Goal: Obtain resource: Obtain resource

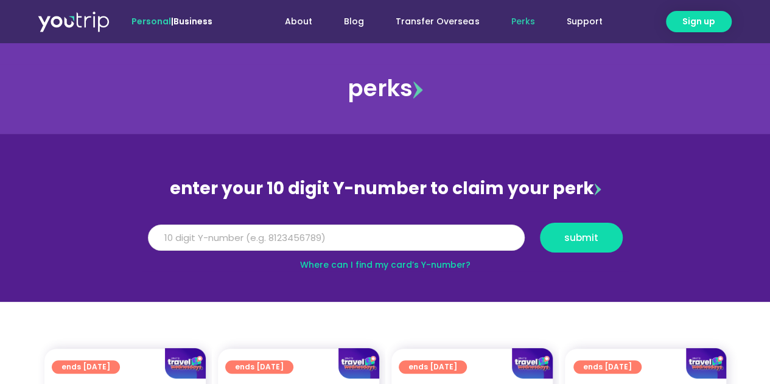
click at [366, 238] on input "Y Number" at bounding box center [336, 238] width 377 height 27
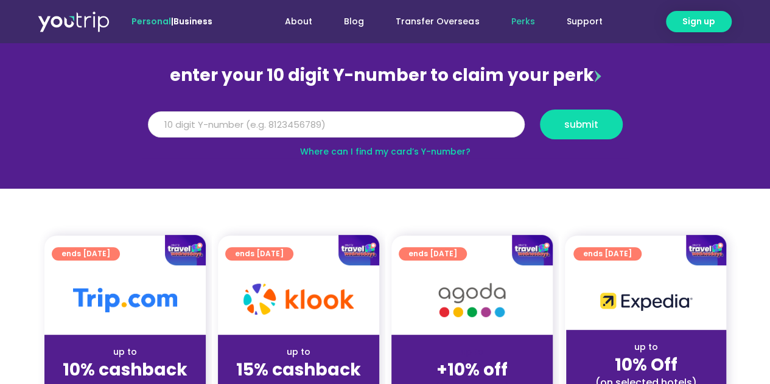
scroll to position [166, 0]
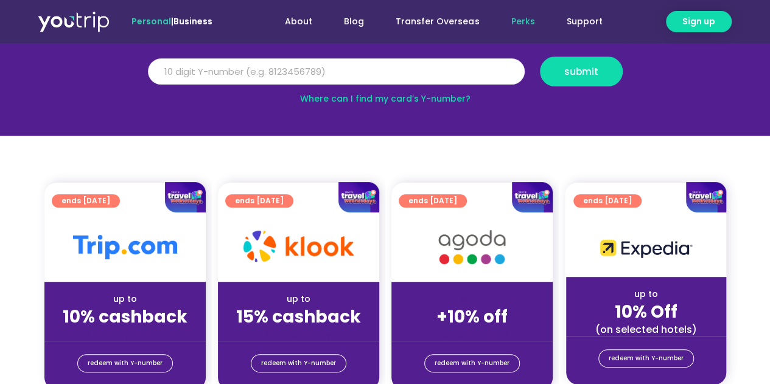
click at [365, 69] on input "Y Number" at bounding box center [336, 71] width 377 height 27
click at [363, 71] on input "Y Number" at bounding box center [336, 71] width 377 height 27
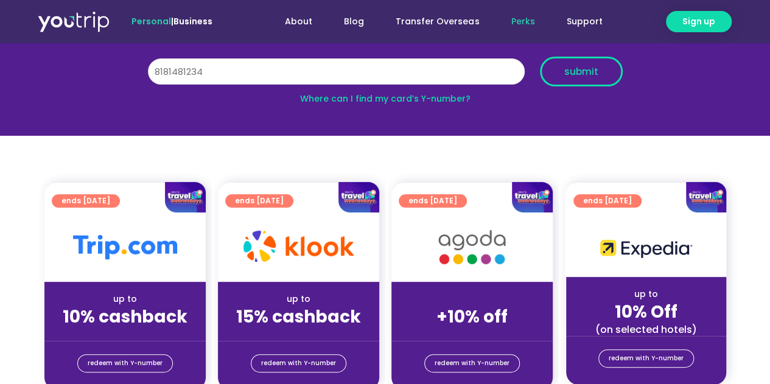
type input "8181481234"
click at [594, 69] on span "submit" at bounding box center [581, 71] width 34 height 9
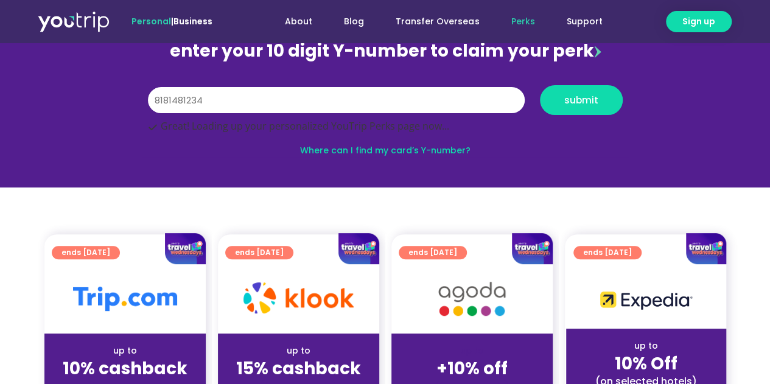
scroll to position [130, 0]
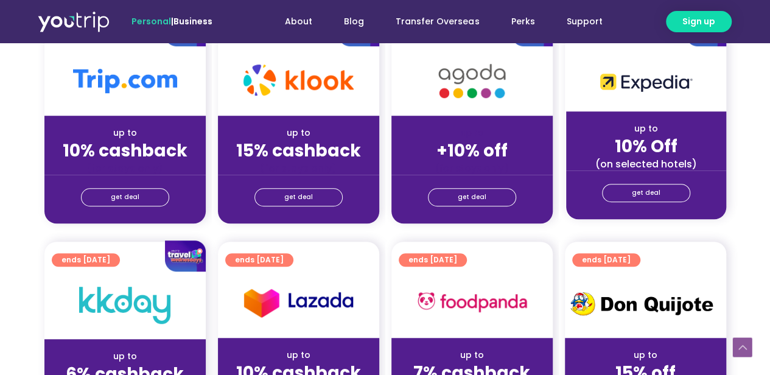
scroll to position [348, 0]
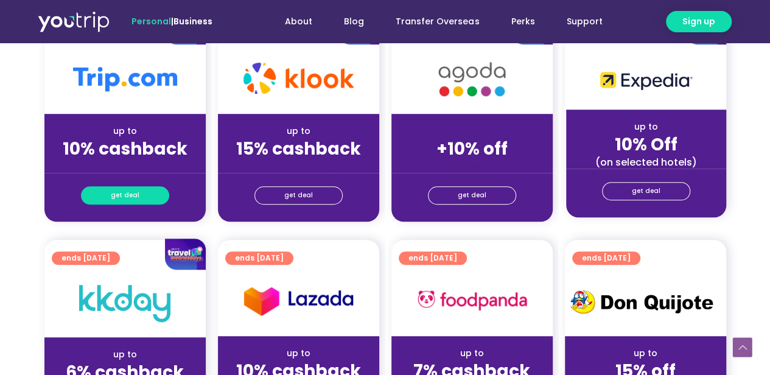
click at [134, 197] on span "get deal" at bounding box center [125, 195] width 29 height 17
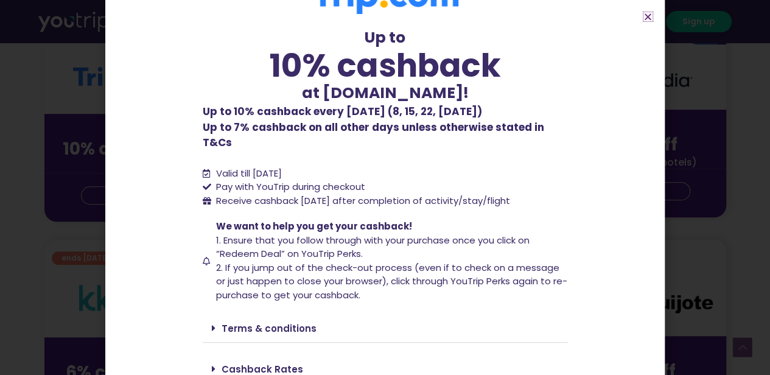
scroll to position [74, 0]
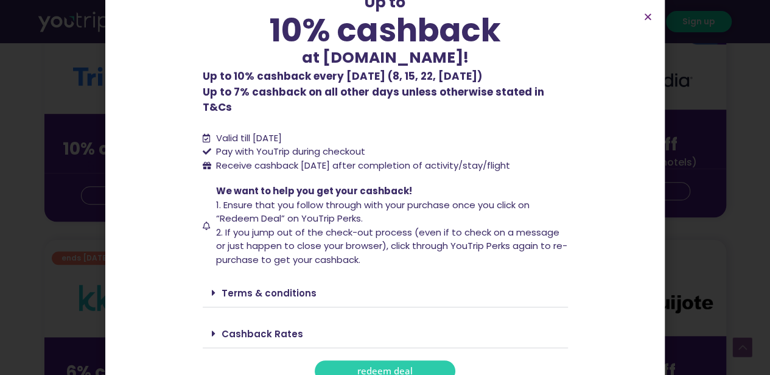
click at [394, 366] on span "redeem deal" at bounding box center [384, 370] width 55 height 9
